Goal: Task Accomplishment & Management: Use online tool/utility

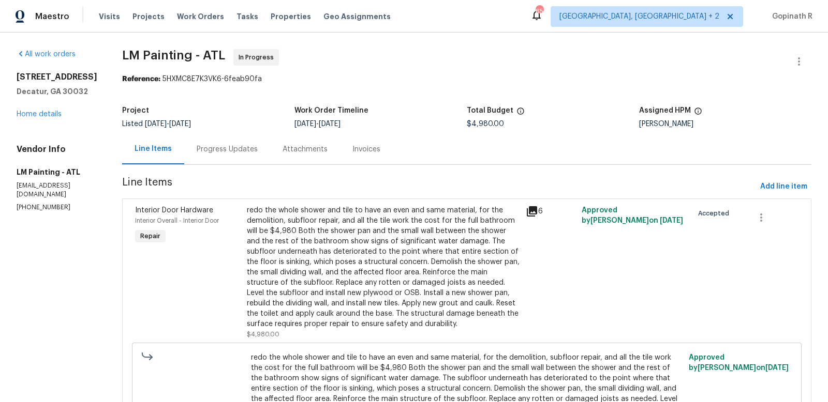
click at [251, 151] on div "Progress Updates" at bounding box center [227, 149] width 61 height 10
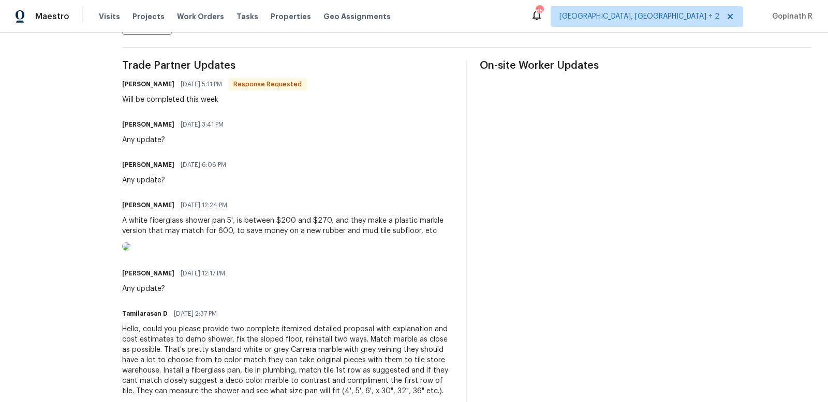
scroll to position [290, 0]
click at [334, 235] on div "A white fiberglass shower pan 5', is between $200 and $270, and they make a pla…" at bounding box center [288, 226] width 332 height 21
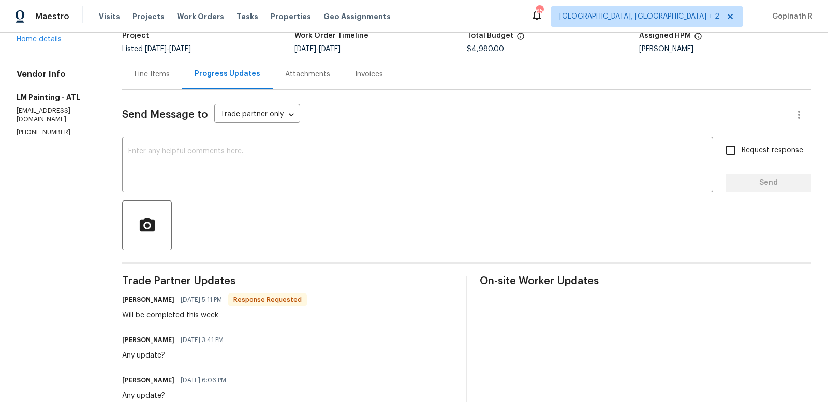
scroll to position [0, 0]
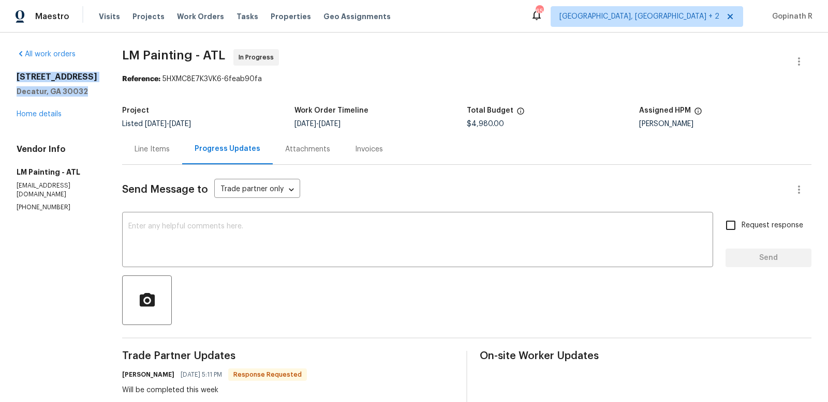
drag, startPoint x: 92, startPoint y: 87, endPoint x: 12, endPoint y: 78, distance: 80.3
copy div "1909 Meadow Ln Decatur, GA 30032"
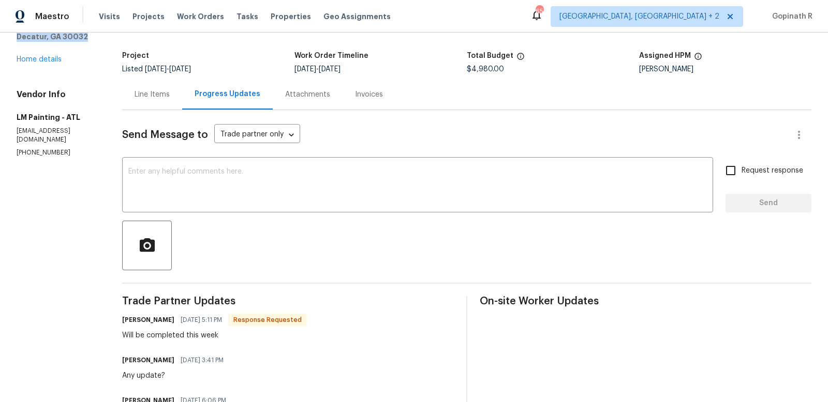
scroll to position [64, 0]
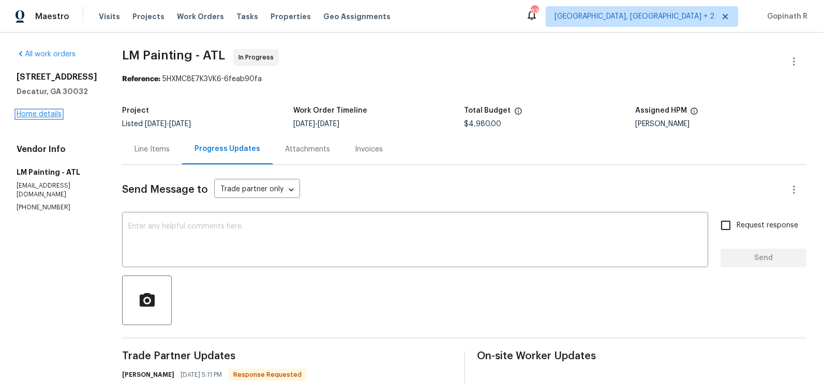
click at [31, 113] on link "Home details" at bounding box center [39, 114] width 45 height 7
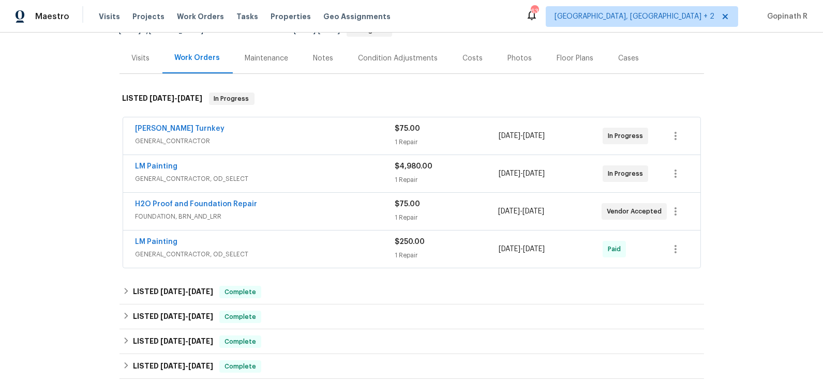
scroll to position [117, 0]
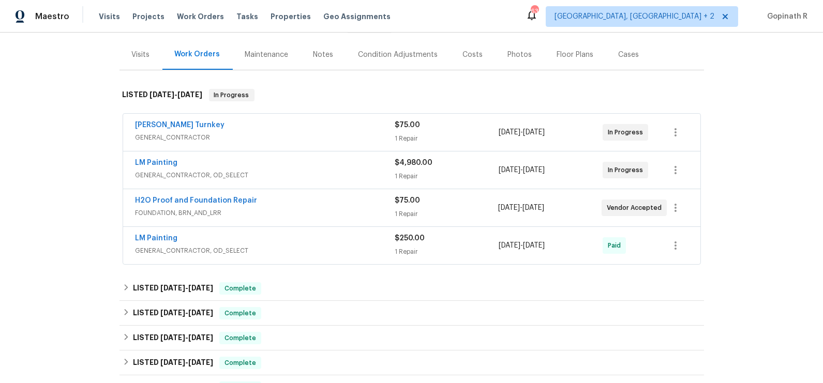
click at [321, 210] on span "FOUNDATION, BRN_AND_LRR" at bounding box center [265, 213] width 259 height 10
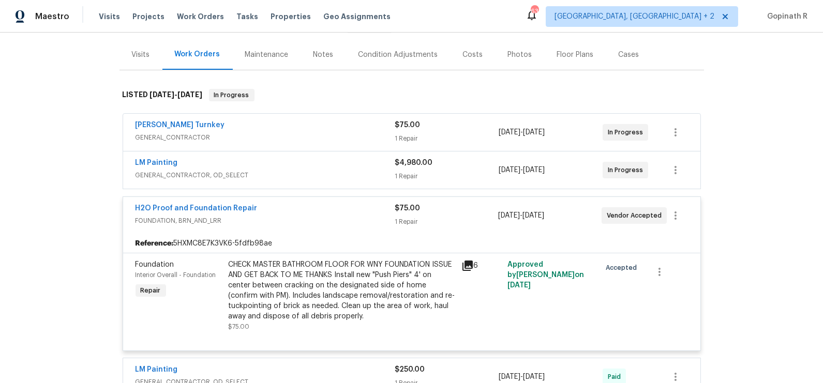
click at [324, 128] on div "Davis Turnkey" at bounding box center [266, 126] width 260 height 12
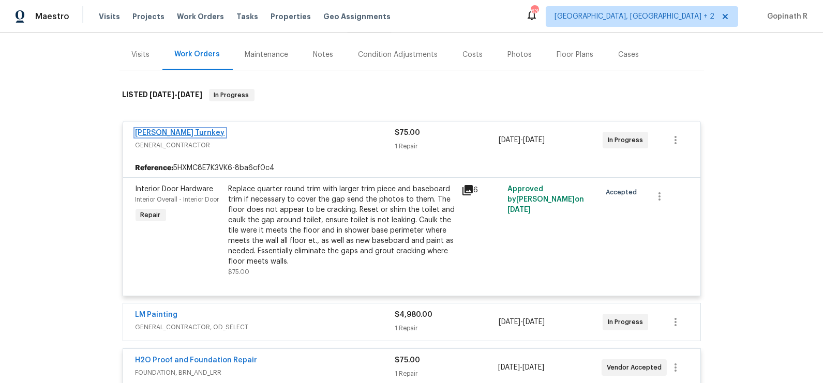
click at [169, 132] on link "Davis Turnkey" at bounding box center [180, 132] width 89 height 7
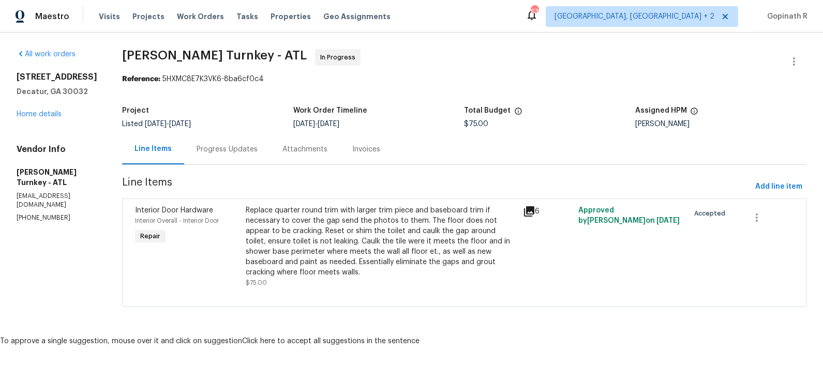
click at [208, 146] on div "Progress Updates" at bounding box center [227, 149] width 61 height 10
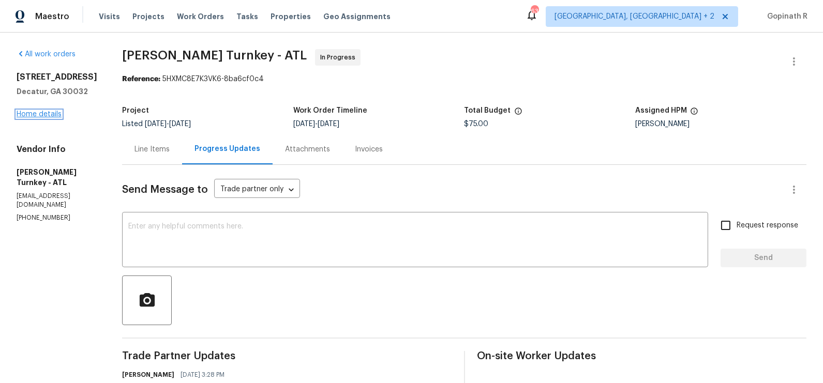
click at [24, 114] on link "Home details" at bounding box center [39, 114] width 45 height 7
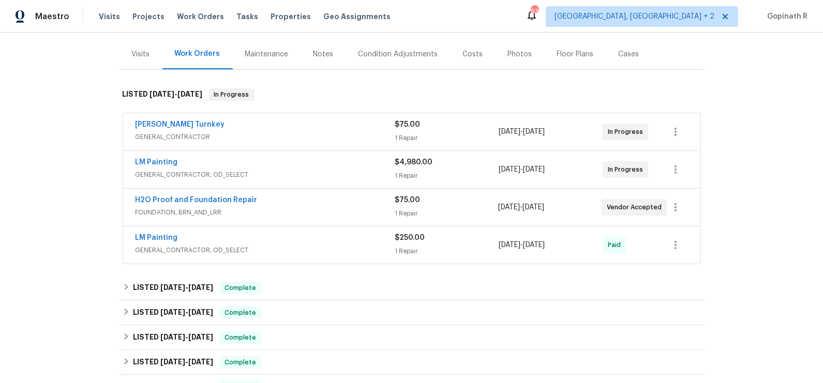
scroll to position [125, 0]
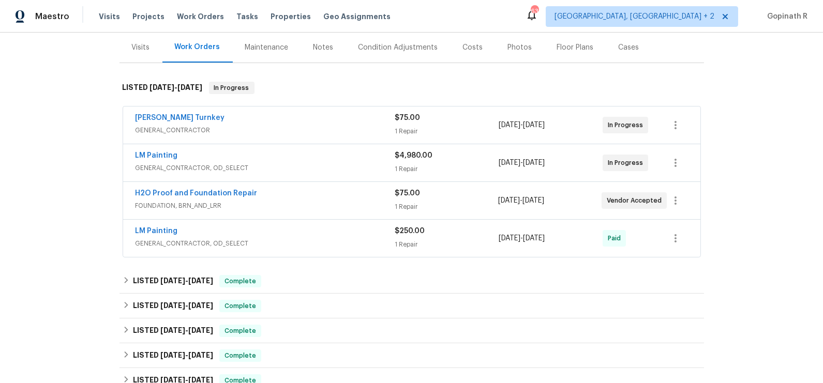
click at [330, 163] on span "GENERAL_CONTRACTOR, OD_SELECT" at bounding box center [266, 168] width 260 height 10
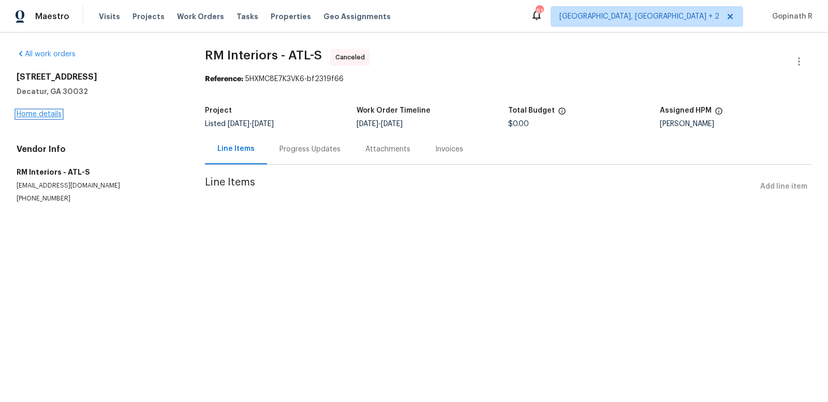
click at [29, 113] on link "Home details" at bounding box center [39, 114] width 45 height 7
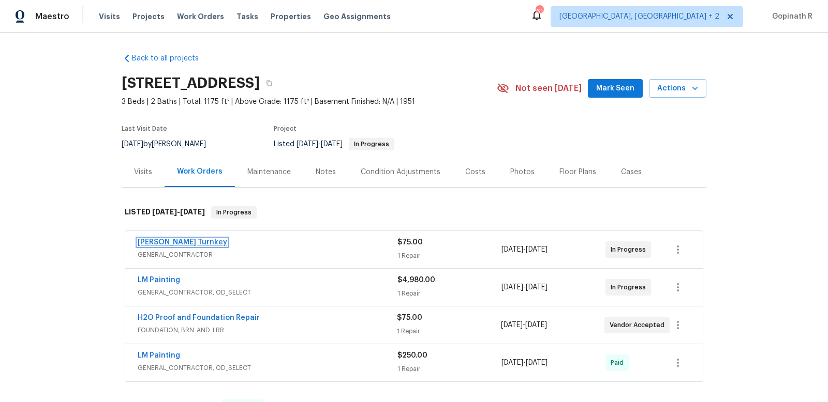
click at [171, 243] on link "Davis Turnkey" at bounding box center [182, 242] width 89 height 7
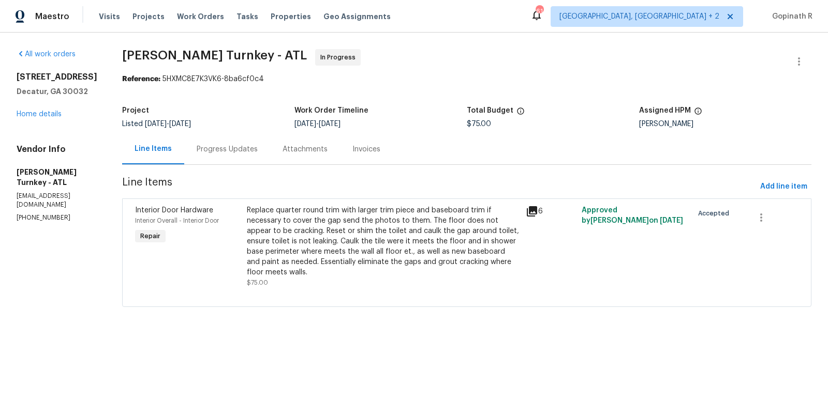
click at [197, 145] on div "Progress Updates" at bounding box center [227, 149] width 61 height 10
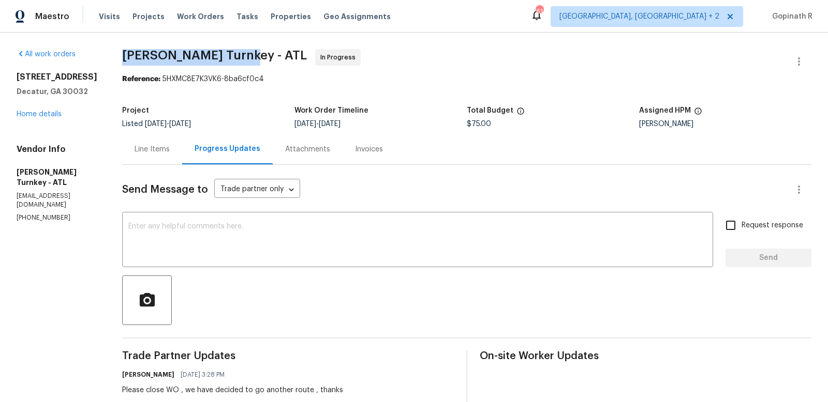
drag, startPoint x: 112, startPoint y: 55, endPoint x: 222, endPoint y: 54, distance: 110.7
click at [222, 54] on span "Davis Turnkey - ATL" at bounding box center [214, 55] width 185 height 12
copy span "Davis Turnkey - ATL"
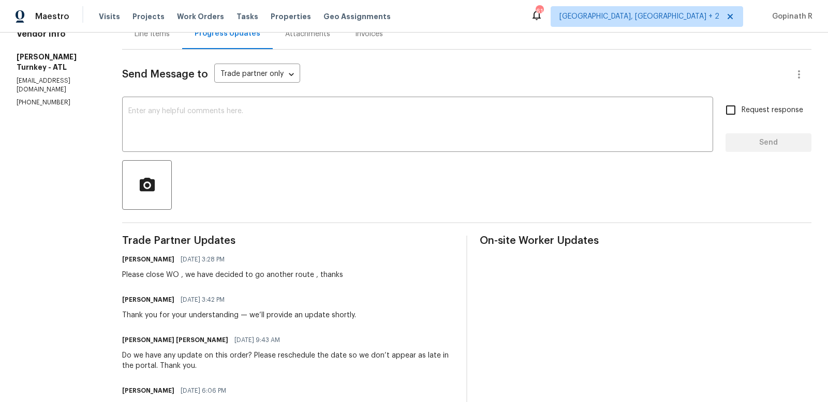
scroll to position [1146, 0]
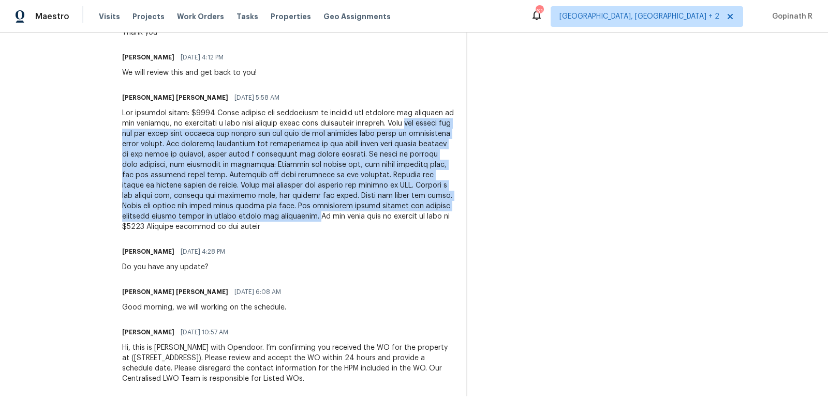
drag, startPoint x: 406, startPoint y: 124, endPoint x: 144, endPoint y: 218, distance: 278.2
click at [144, 218] on div at bounding box center [288, 170] width 332 height 124
copy div "the shower pan and the small wall between the shower and the rest of the bathro…"
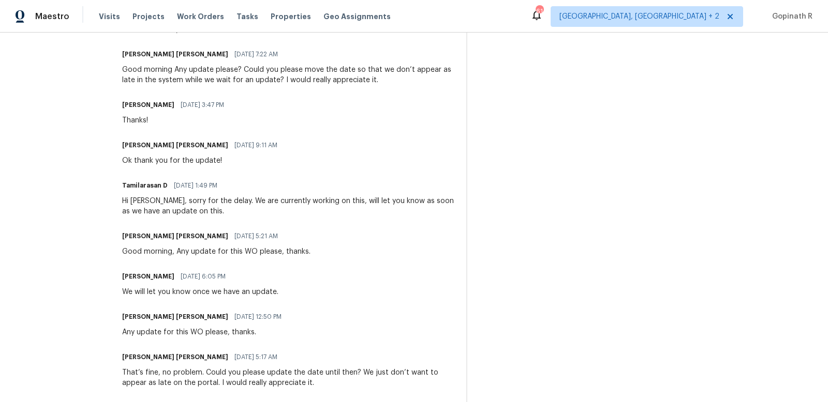
scroll to position [0, 0]
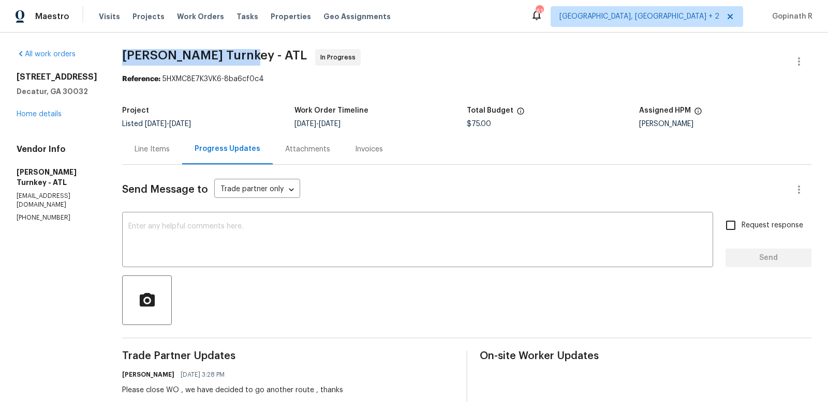
drag, startPoint x: 110, startPoint y: 55, endPoint x: 224, endPoint y: 57, distance: 114.3
click at [224, 57] on span "Davis Turnkey - ATL In Progress" at bounding box center [454, 61] width 664 height 25
copy span "[PERSON_NAME] Turnkey - ATL"
click at [33, 117] on link "Home details" at bounding box center [39, 114] width 45 height 7
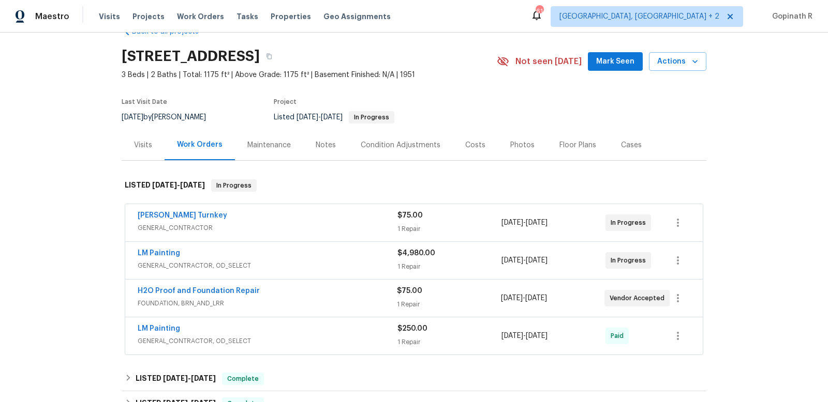
scroll to position [66, 0]
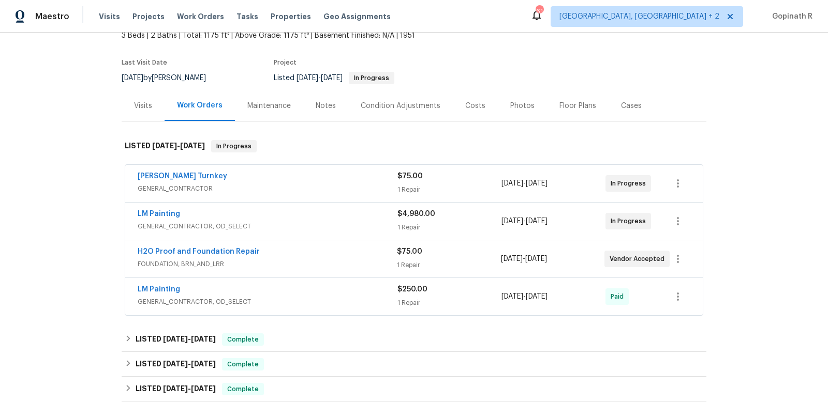
click at [328, 259] on span "FOUNDATION, BRN_AND_LRR" at bounding box center [267, 264] width 259 height 10
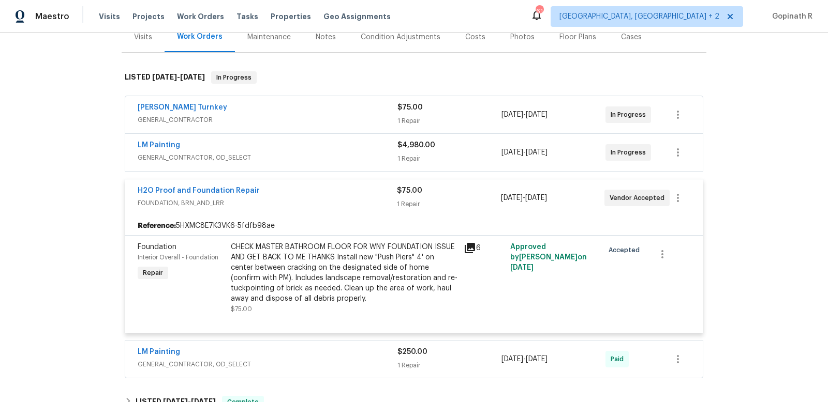
scroll to position [138, 0]
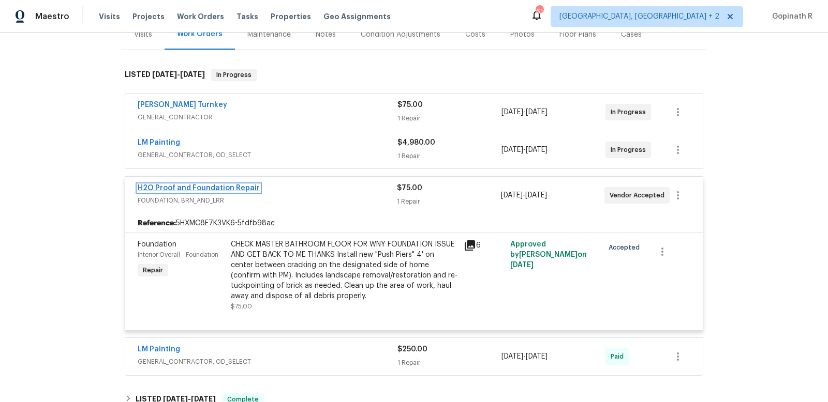
click at [193, 188] on link "H2O Proof and Foundation Repair" at bounding box center [199, 188] width 122 height 7
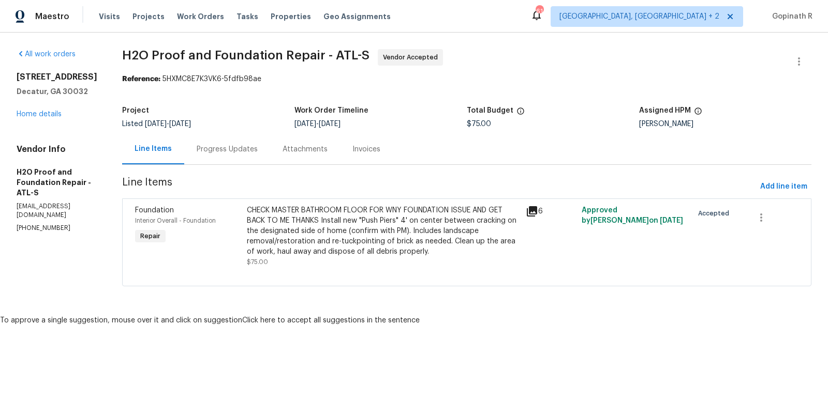
click at [209, 152] on div "Progress Updates" at bounding box center [227, 149] width 61 height 10
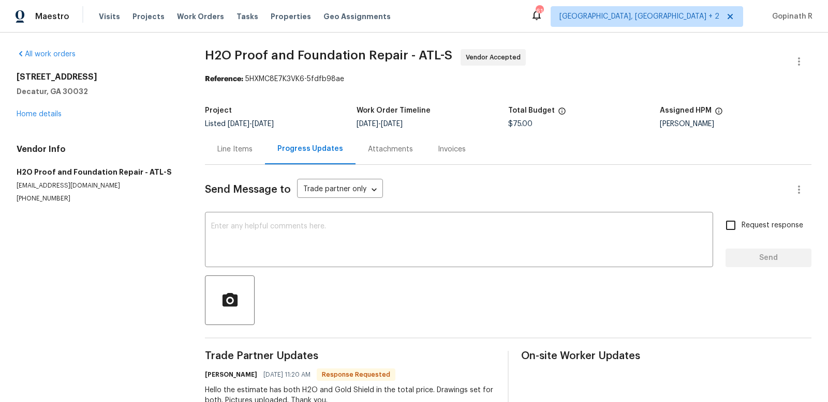
scroll to position [33, 0]
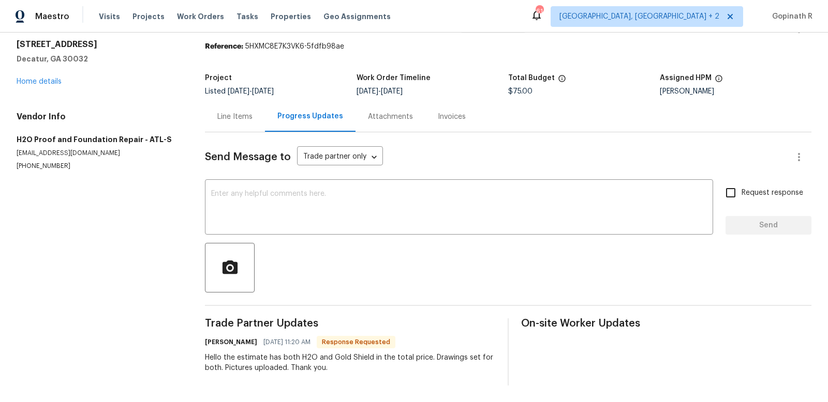
click at [223, 124] on div "Line Items" at bounding box center [235, 116] width 60 height 31
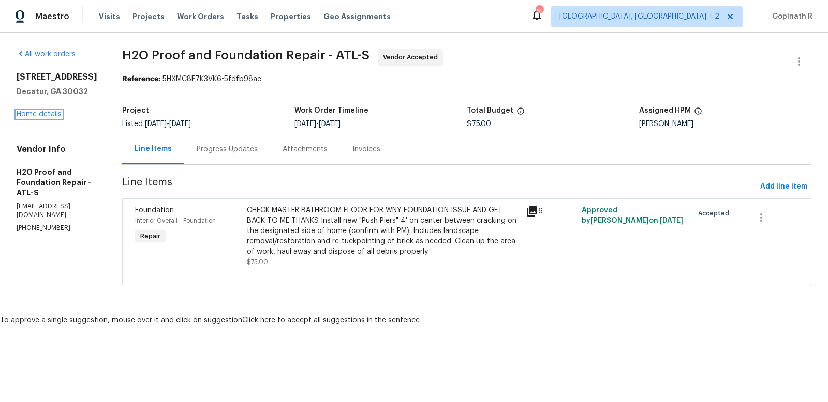
click at [36, 116] on link "Home details" at bounding box center [39, 114] width 45 height 7
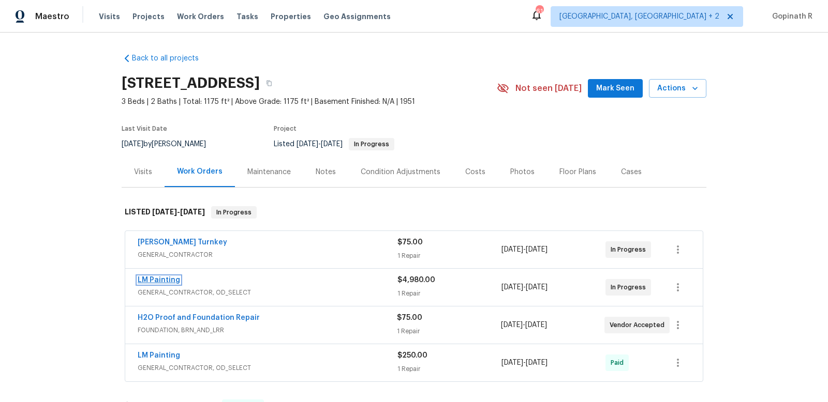
click at [161, 277] on link "LM Painting" at bounding box center [159, 280] width 42 height 7
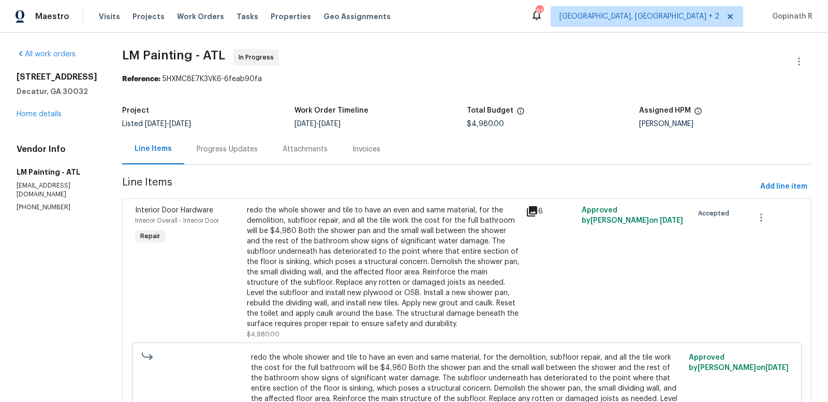
click at [240, 145] on div "Progress Updates" at bounding box center [227, 149] width 61 height 10
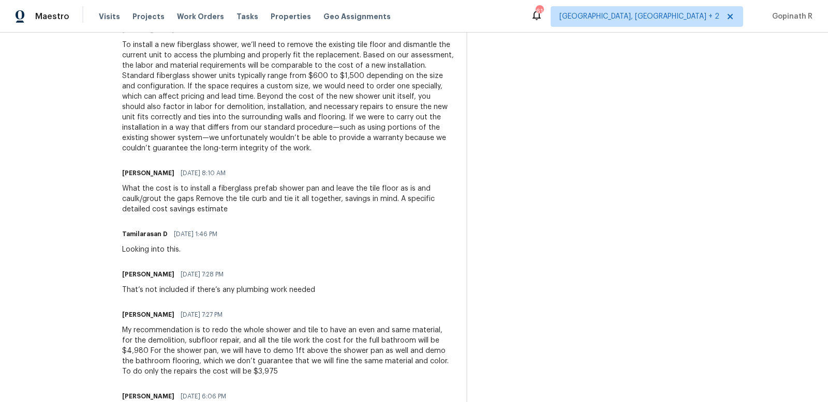
scroll to position [720, 0]
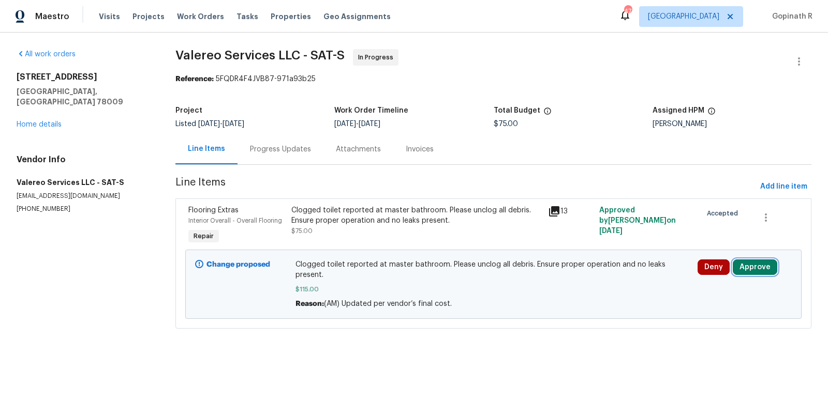
click at [749, 266] on button "Approve" at bounding box center [755, 268] width 44 height 16
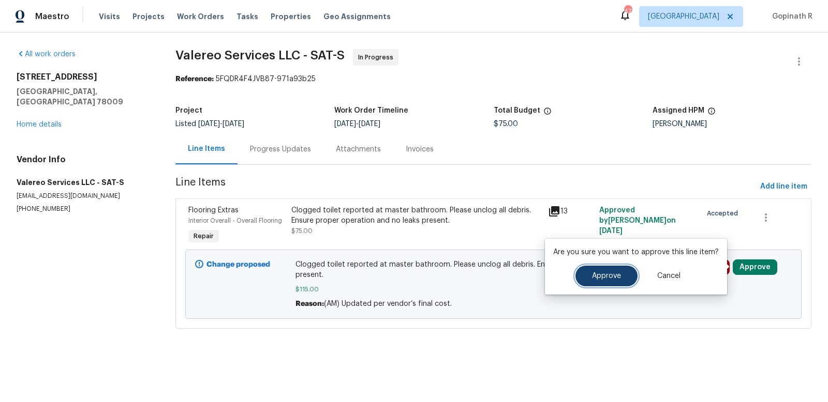
click at [602, 273] on span "Approve" at bounding box center [606, 277] width 29 height 8
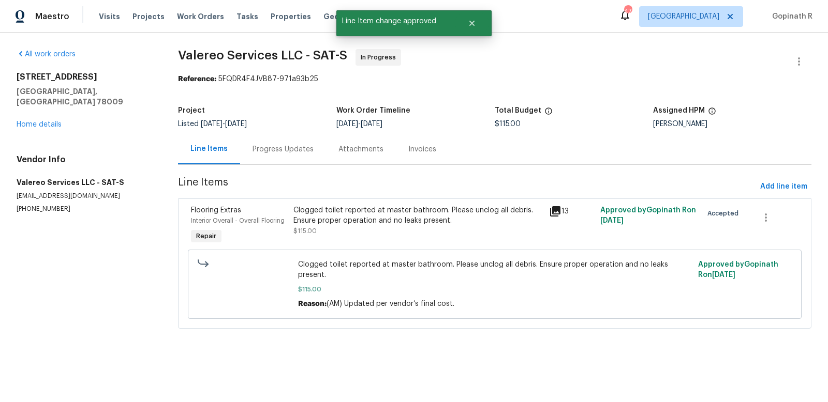
click at [249, 80] on div "Reference: 5FQDR4F4JVB87-971a93b25" at bounding box center [494, 79] width 633 height 10
copy div "5FQDR4F4JVB87"
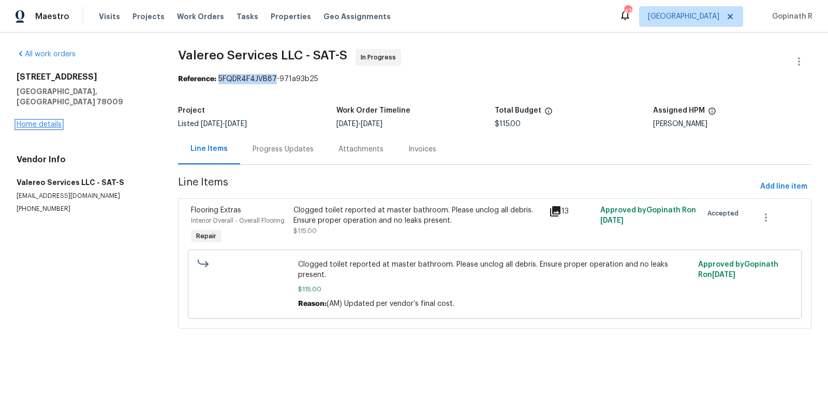
click at [41, 121] on link "Home details" at bounding box center [39, 124] width 45 height 7
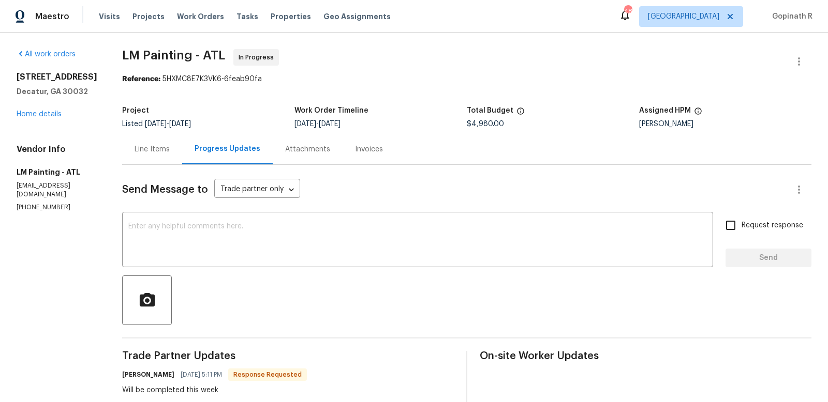
click at [170, 153] on div "Line Items" at bounding box center [152, 149] width 35 height 10
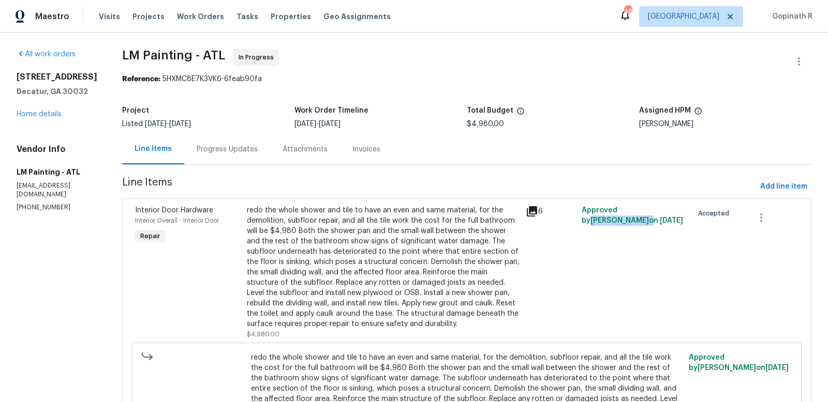
drag, startPoint x: 638, startPoint y: 209, endPoint x: 634, endPoint y: 219, distance: 10.7
click at [634, 219] on span "Approved by [PERSON_NAME] on [DATE]" at bounding box center [631, 216] width 101 height 18
copy span "[PERSON_NAME]"
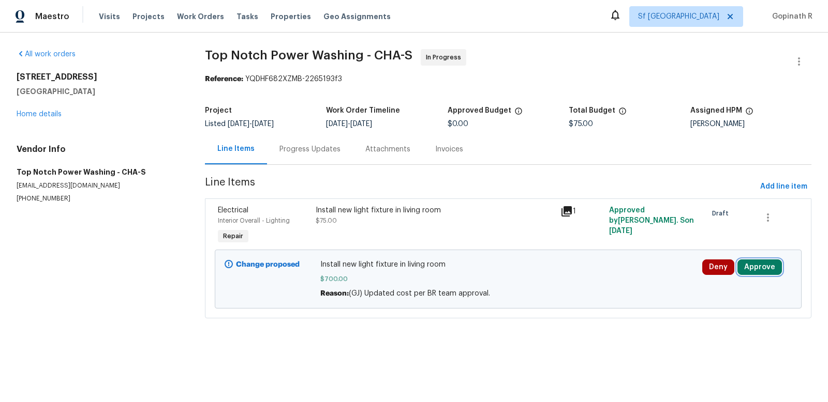
click at [773, 265] on button "Approve" at bounding box center [759, 268] width 44 height 16
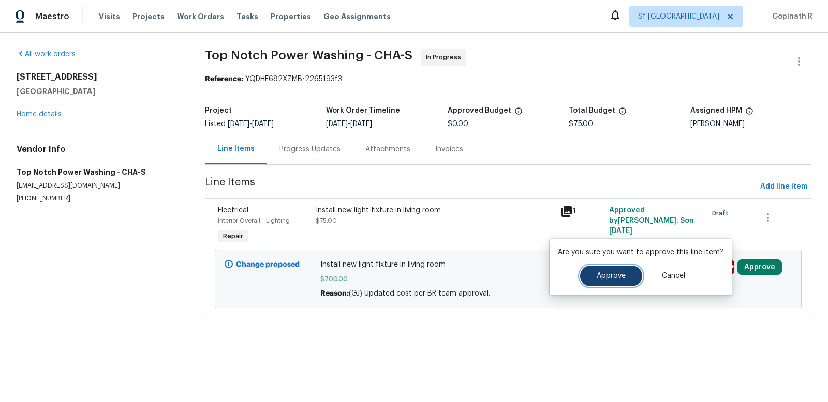
click at [616, 278] on span "Approve" at bounding box center [610, 277] width 29 height 8
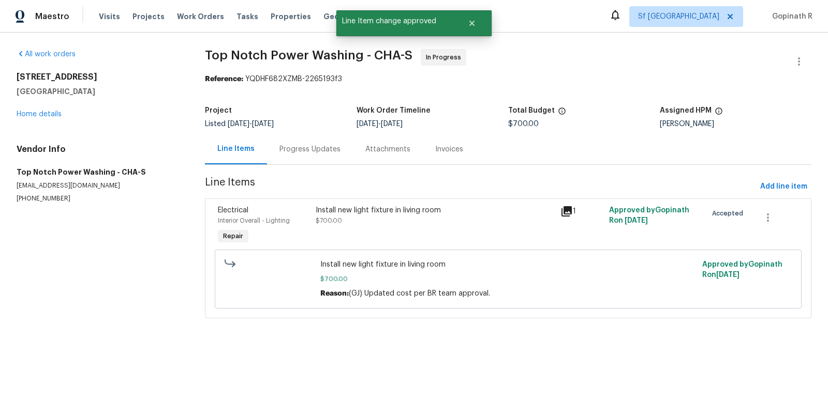
click at [257, 78] on div "Reference: YQDHF682XZMB-2265193f3" at bounding box center [508, 79] width 606 height 10
copy div "YQDHF682XZMB"
